Goal: Task Accomplishment & Management: Manage account settings

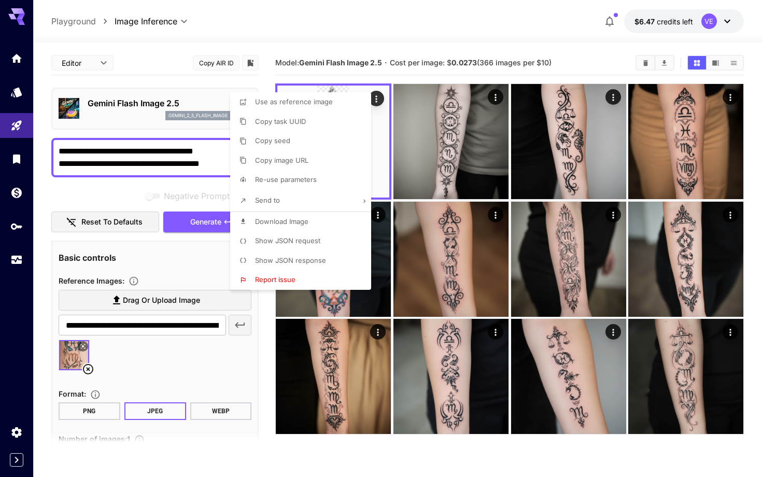
click at [11, 128] on div at bounding box center [381, 238] width 762 height 477
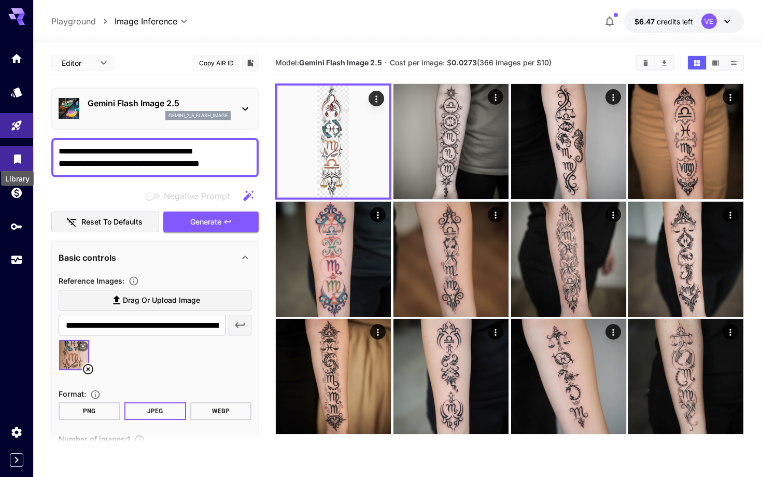
click at [17, 162] on icon "Library" at bounding box center [17, 156] width 12 height 12
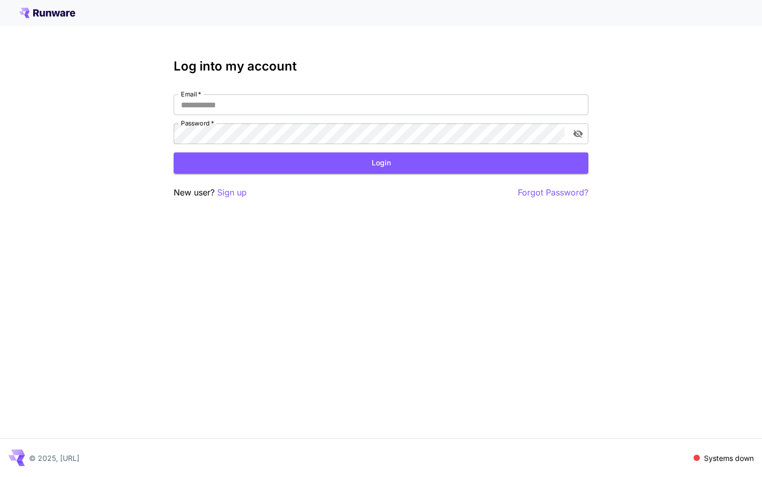
type input "**********"
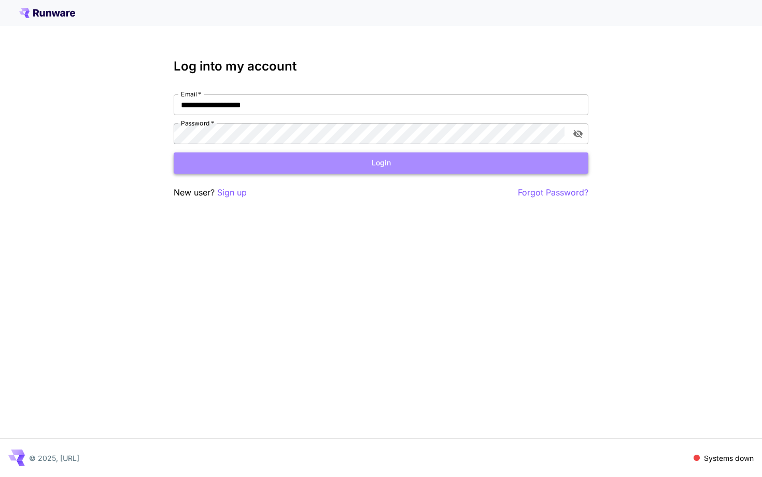
click at [341, 163] on button "Login" at bounding box center [381, 162] width 415 height 21
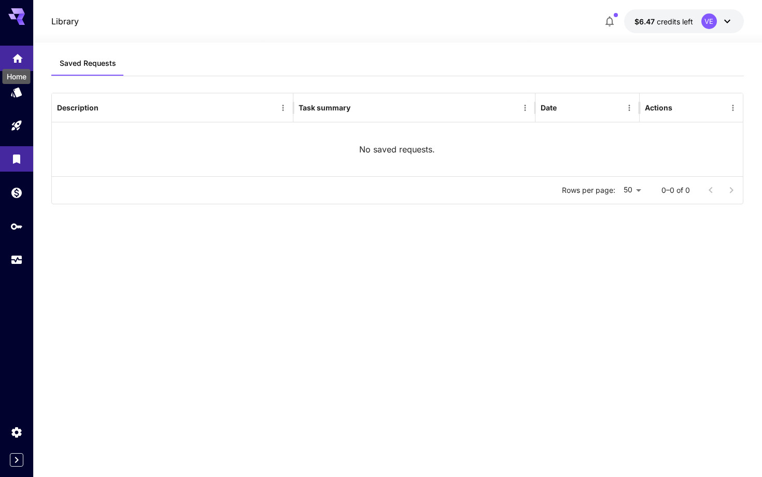
click at [15, 50] on link at bounding box center [16, 58] width 33 height 25
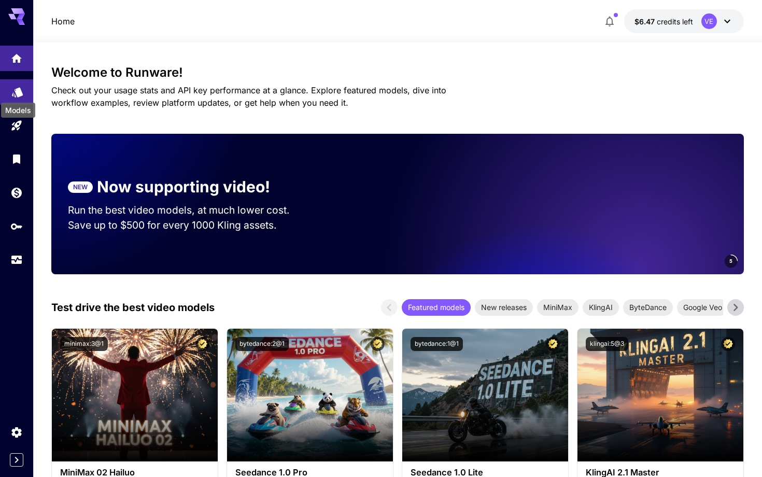
click at [16, 84] on div "Models" at bounding box center [17, 88] width 12 height 13
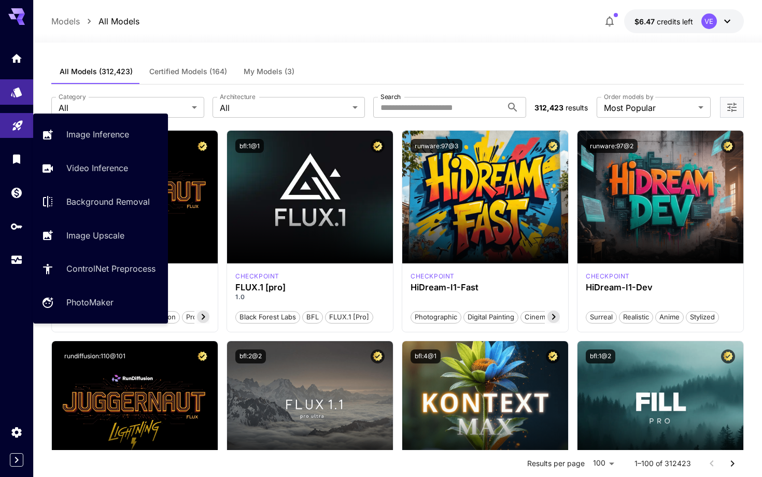
click at [18, 129] on link at bounding box center [16, 125] width 33 height 25
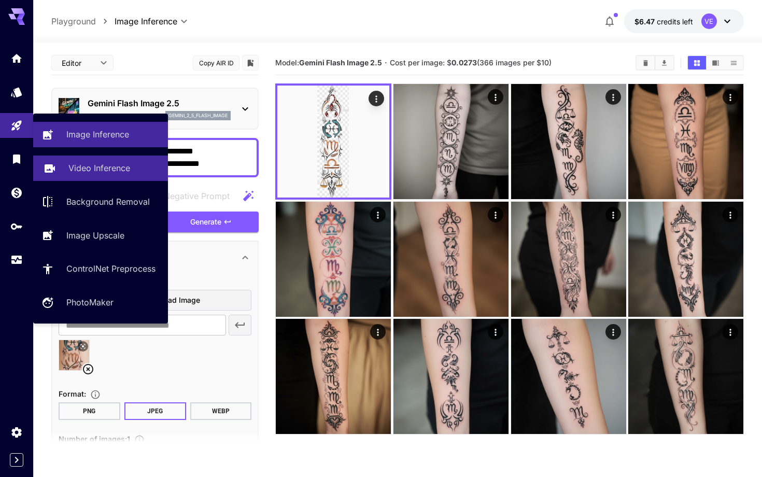
click at [115, 171] on p "Video Inference" at bounding box center [99, 168] width 62 height 12
type input "**********"
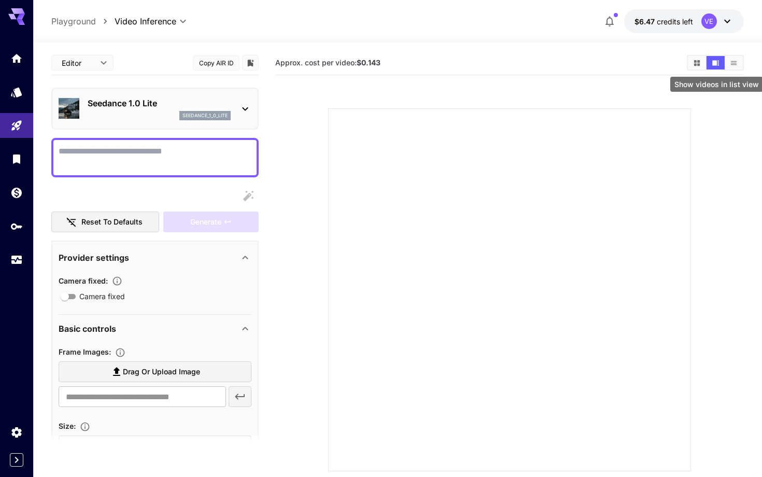
click at [731, 63] on icon "Show videos in list view" at bounding box center [734, 63] width 8 height 8
click at [701, 59] on button "Show videos in grid view" at bounding box center [697, 62] width 18 height 13
click at [16, 66] on link at bounding box center [16, 58] width 33 height 25
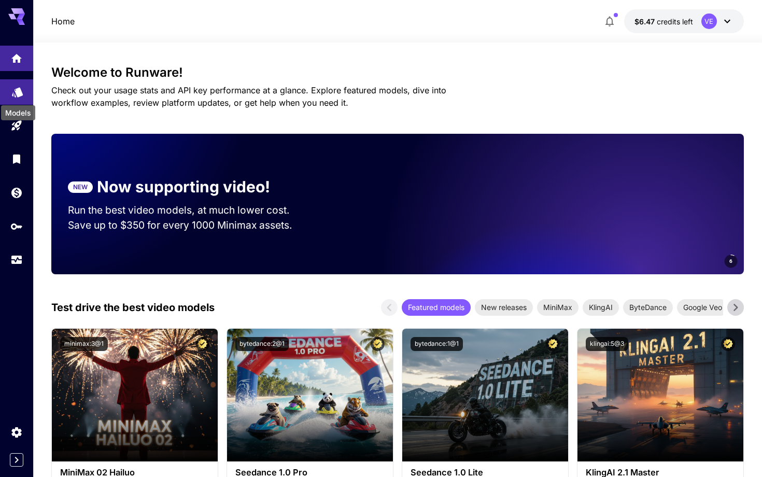
click at [17, 94] on icon "Models" at bounding box center [17, 88] width 12 height 12
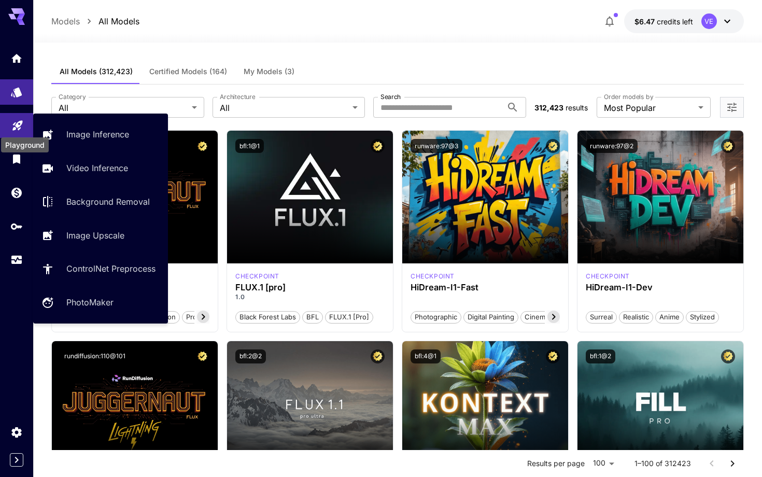
click at [14, 128] on icon "Playground" at bounding box center [17, 123] width 10 height 10
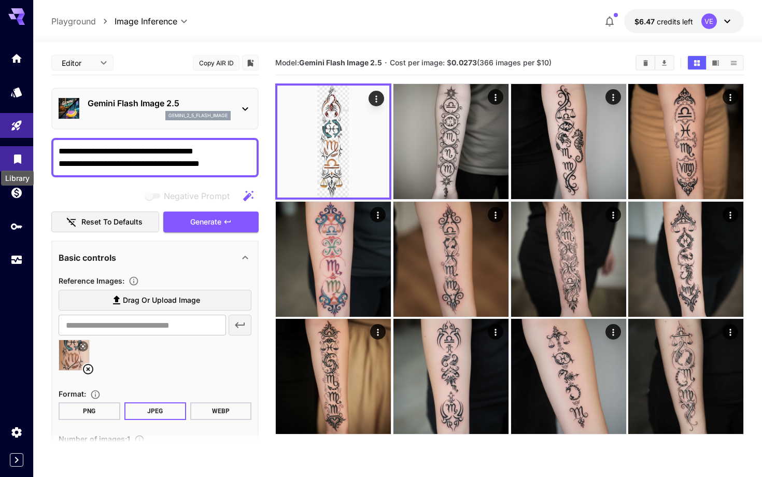
click at [13, 162] on icon "Library" at bounding box center [17, 157] width 12 height 12
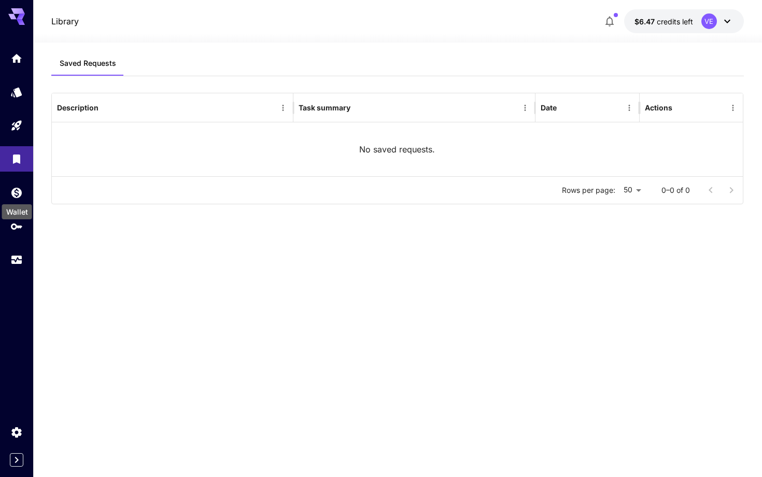
click at [18, 198] on div "Wallet" at bounding box center [17, 208] width 32 height 23
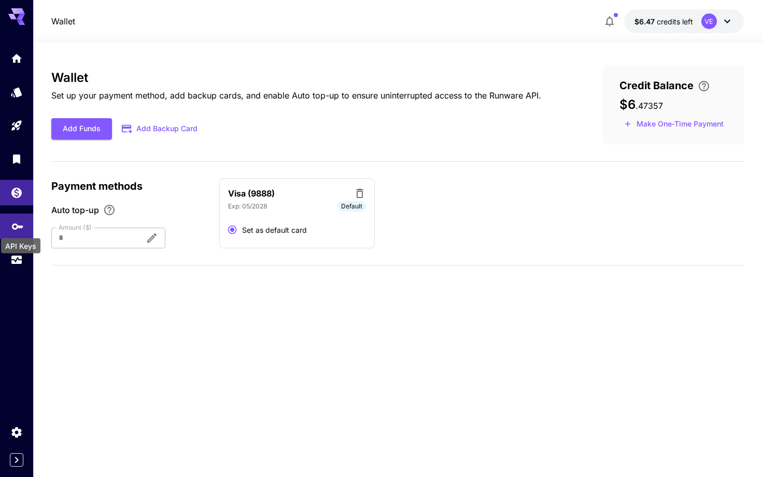
click at [17, 229] on icon "API Keys" at bounding box center [17, 223] width 12 height 12
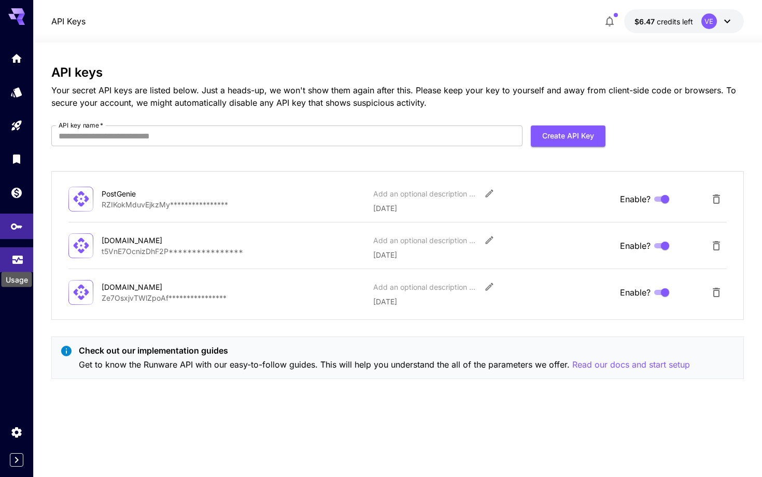
click at [16, 261] on icon "Usage" at bounding box center [17, 257] width 12 height 12
